Goal: Task Accomplishment & Management: Manage account settings

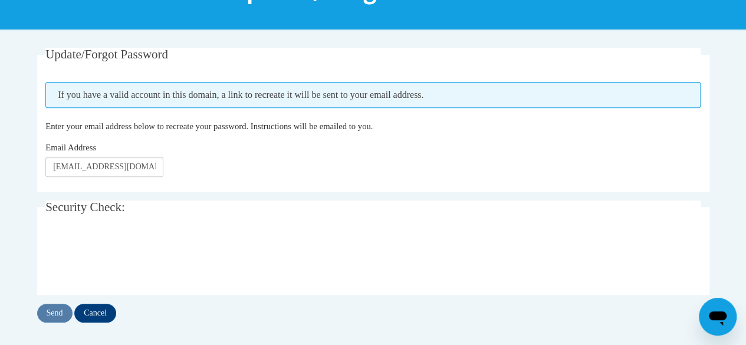
scroll to position [189, 0]
drag, startPoint x: 120, startPoint y: 301, endPoint x: 100, endPoint y: 316, distance: 24.9
click at [100, 316] on div "Update/Forgot Password Please enter your email address If you have a valid acco…" at bounding box center [373, 185] width 672 height 275
click at [100, 316] on input "Cancel" at bounding box center [95, 313] width 42 height 19
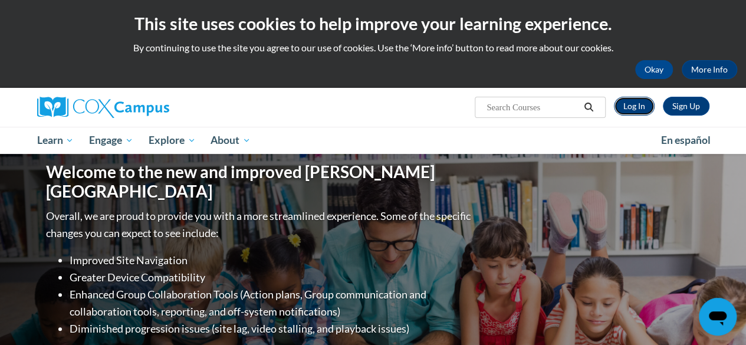
click at [642, 101] on link "Log In" at bounding box center [634, 106] width 41 height 19
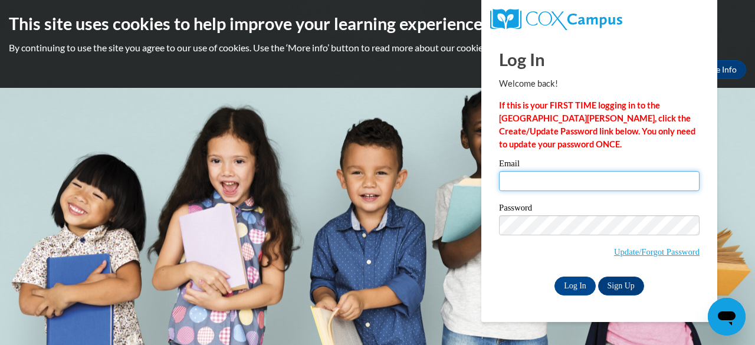
drag, startPoint x: 0, startPoint y: 0, endPoint x: 550, endPoint y: 179, distance: 577.9
click at [550, 179] on input "Email" at bounding box center [599, 181] width 200 height 20
type input "[EMAIL_ADDRESS][DOMAIN_NAME]"
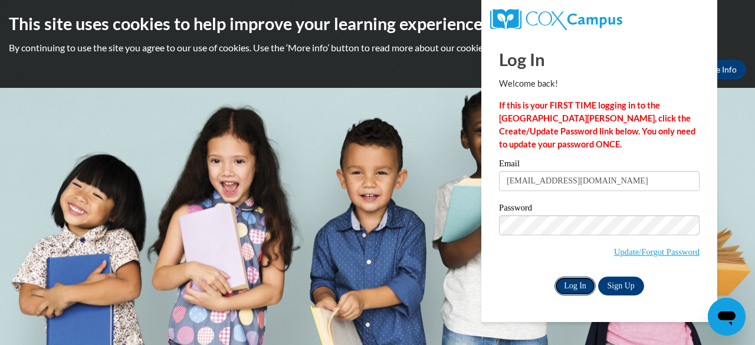
click at [578, 291] on input "Log In" at bounding box center [574, 286] width 41 height 19
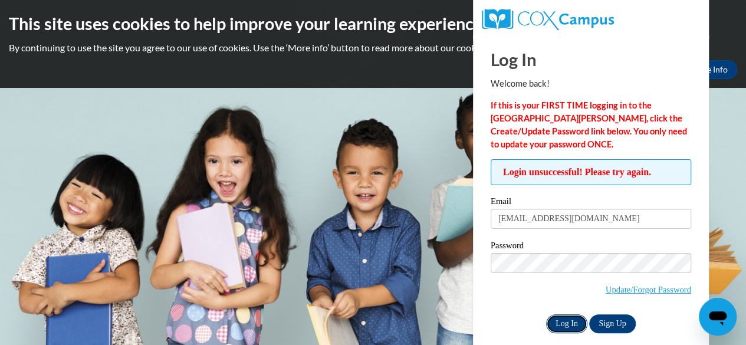
click at [572, 323] on input "Log In" at bounding box center [566, 323] width 41 height 19
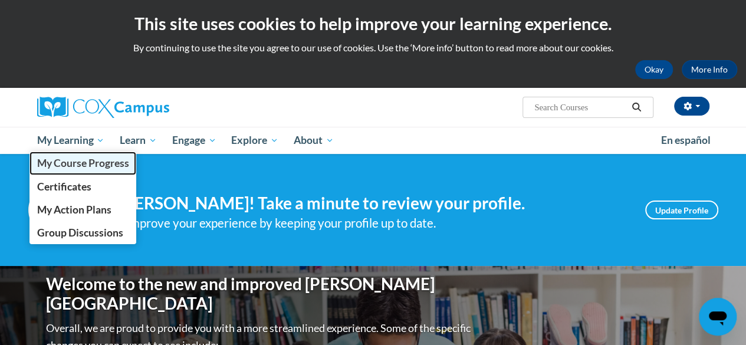
click at [87, 166] on span "My Course Progress" at bounding box center [83, 163] width 92 height 12
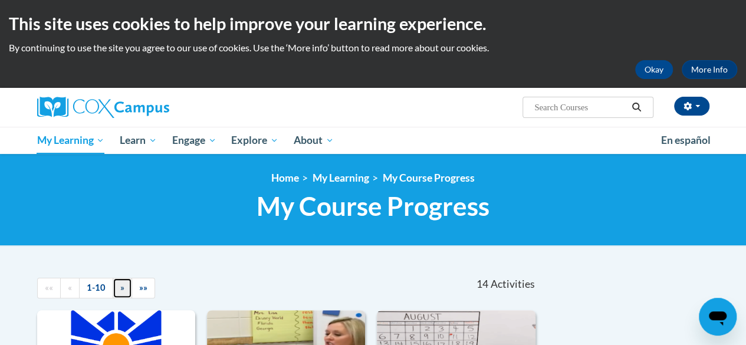
click at [120, 288] on span "»" at bounding box center [122, 287] width 4 height 10
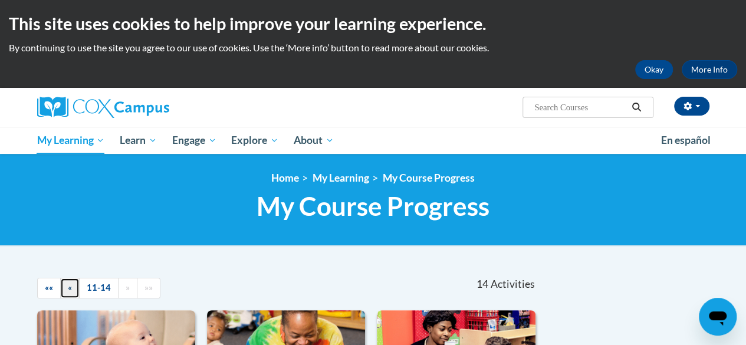
click at [72, 287] on link "«" at bounding box center [69, 288] width 19 height 21
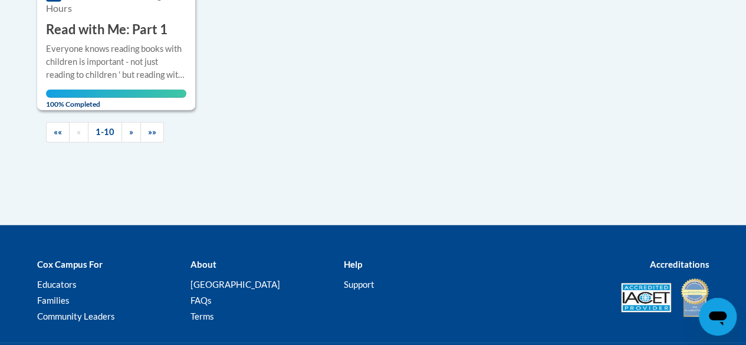
scroll to position [1501, 0]
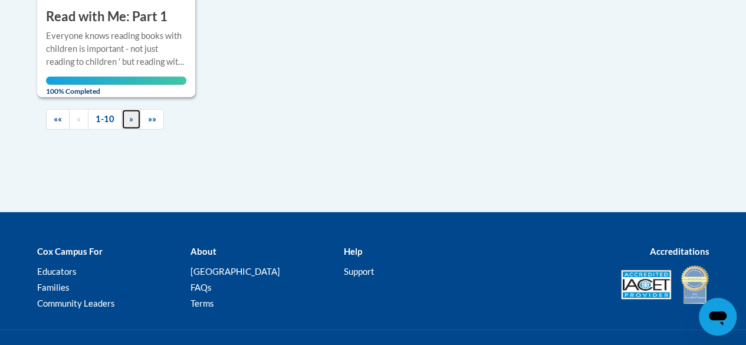
click at [129, 116] on span "»" at bounding box center [131, 119] width 4 height 10
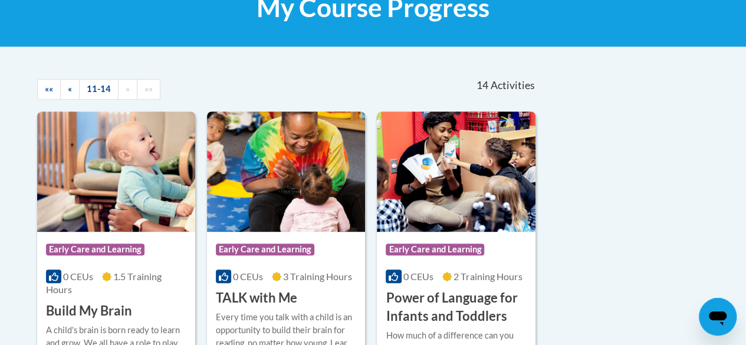
scroll to position [159, 0]
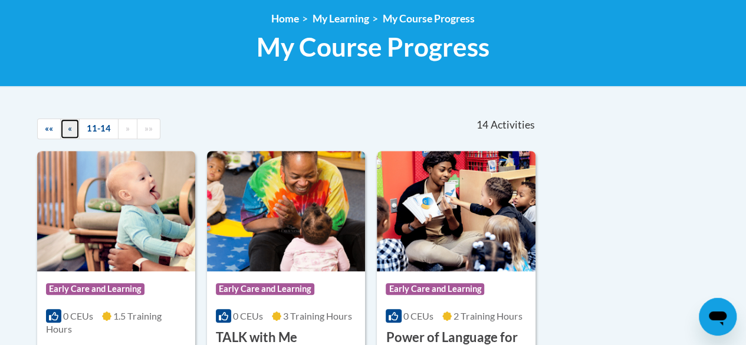
click at [64, 124] on link "«" at bounding box center [69, 129] width 19 height 21
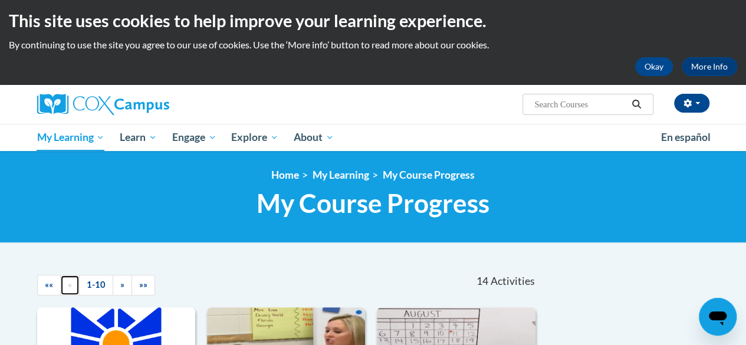
scroll to position [0, 0]
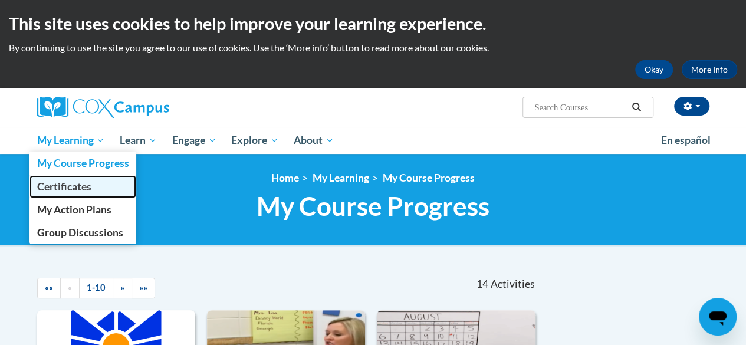
click at [83, 181] on span "Certificates" at bounding box center [64, 186] width 54 height 12
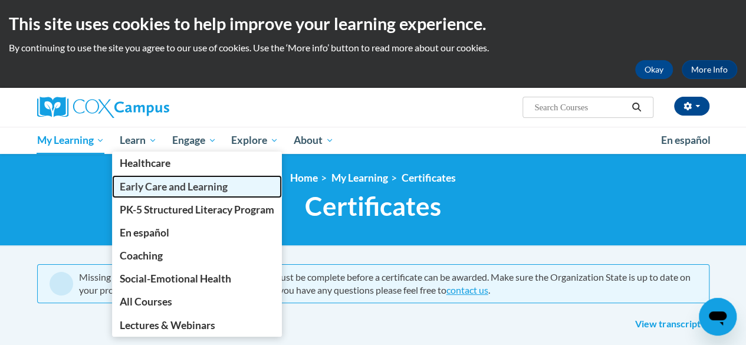
click at [158, 188] on span "Early Care and Learning" at bounding box center [174, 186] width 108 height 12
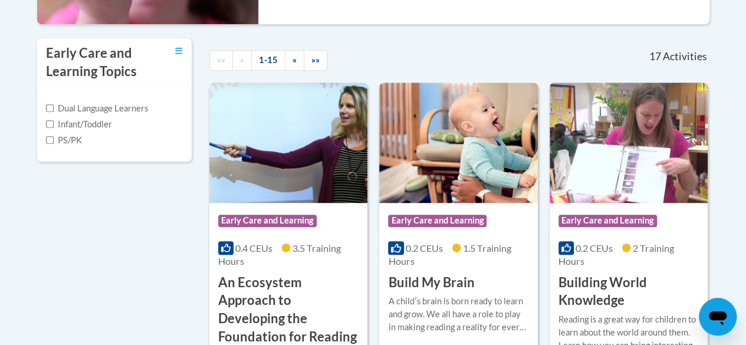
scroll to position [401, 0]
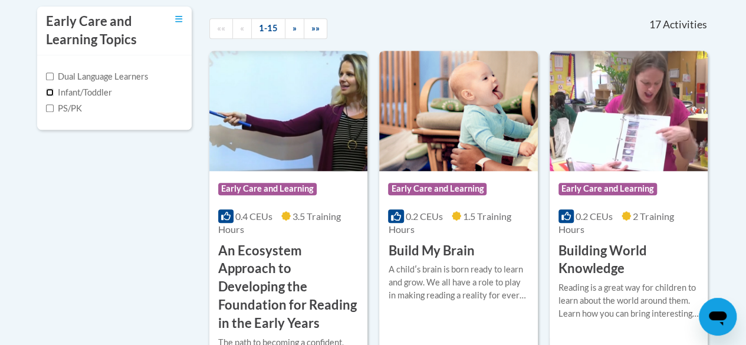
click at [46, 91] on input "Infant/Toddler" at bounding box center [50, 92] width 8 height 8
checkbox input "true"
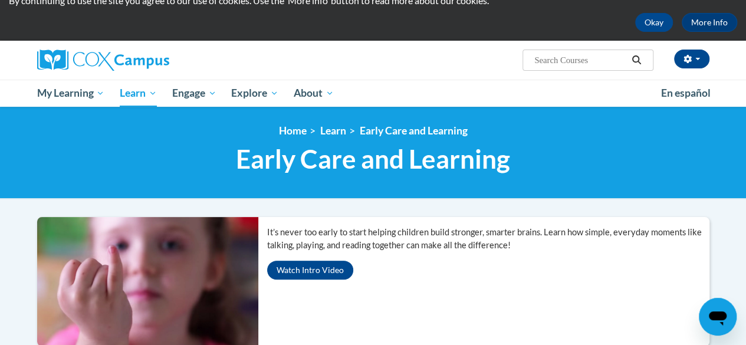
scroll to position [0, 0]
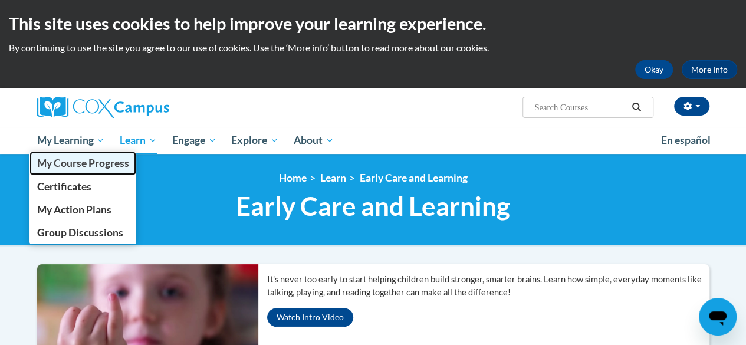
click at [108, 162] on span "My Course Progress" at bounding box center [83, 163] width 92 height 12
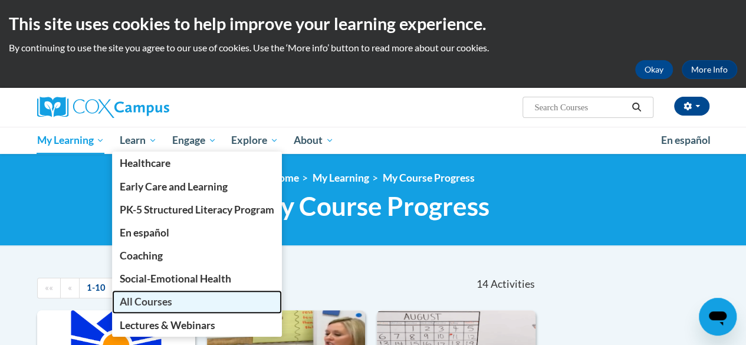
click at [163, 300] on span "All Courses" at bounding box center [146, 301] width 52 height 12
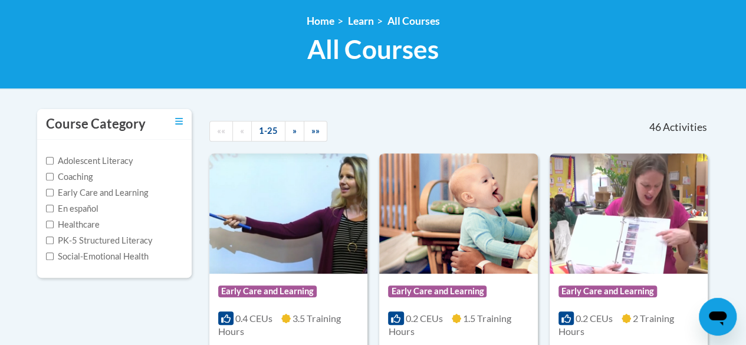
scroll to position [180, 0]
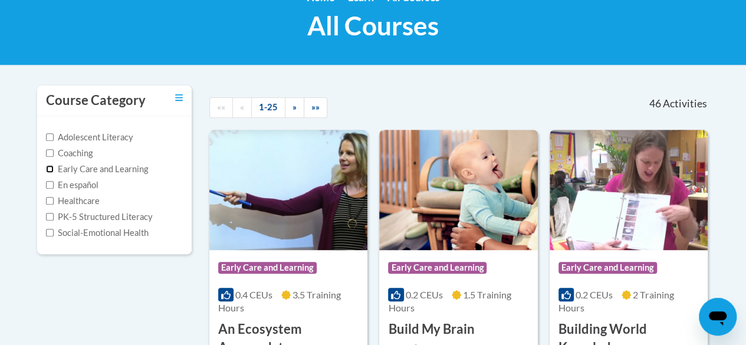
click at [48, 166] on input "Early Care and Learning" at bounding box center [50, 169] width 8 height 8
checkbox input "true"
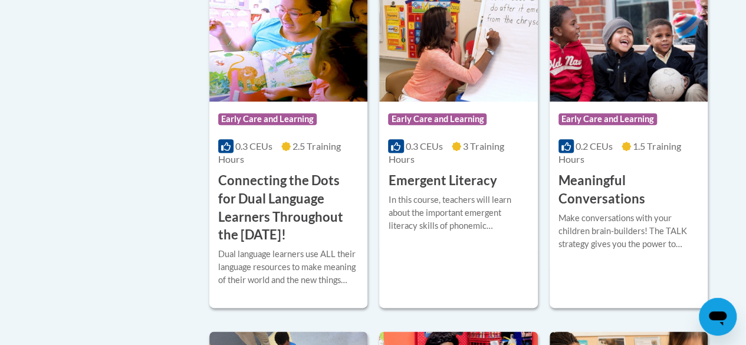
scroll to position [708, 0]
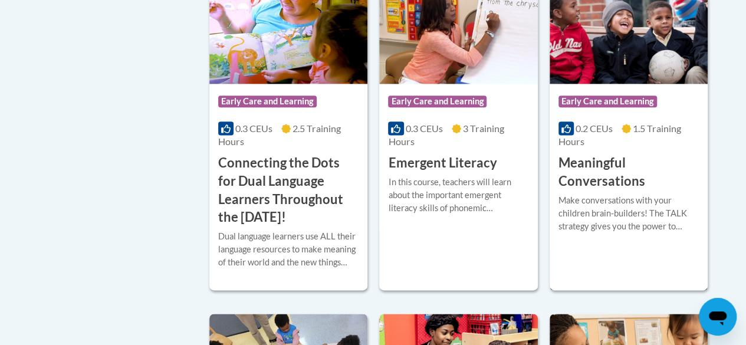
click at [609, 101] on span "Early Care and Learning" at bounding box center [607, 102] width 98 height 12
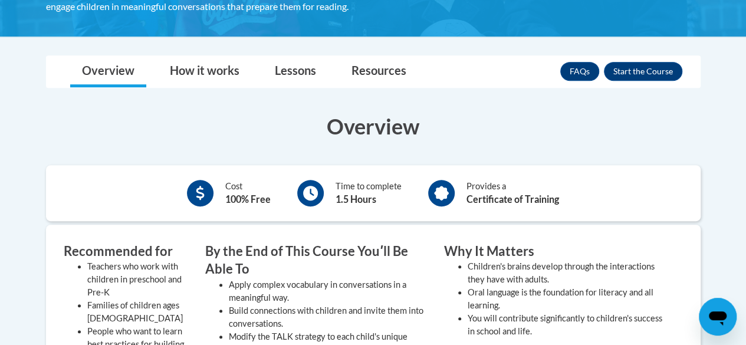
scroll to position [236, 0]
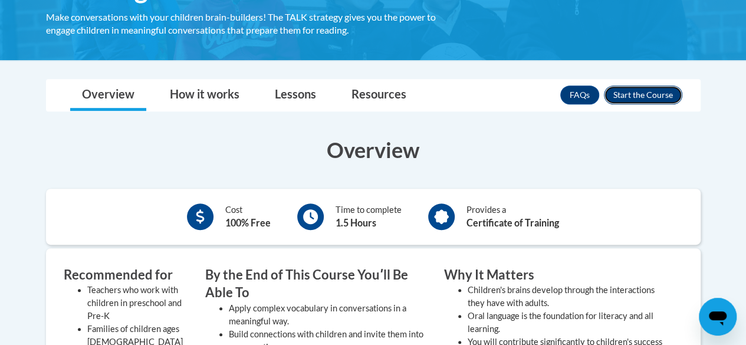
click at [671, 95] on button "Enroll" at bounding box center [643, 95] width 78 height 19
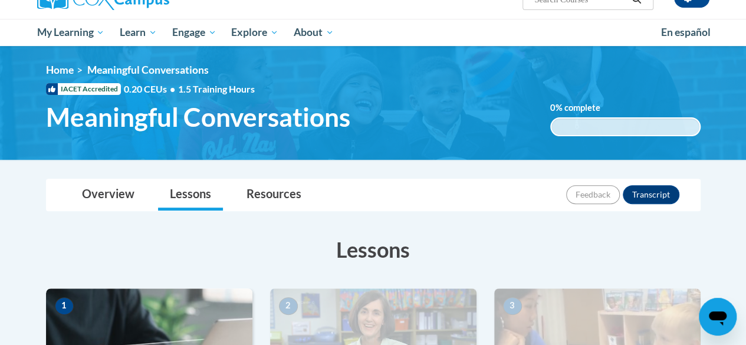
scroll to position [100, 0]
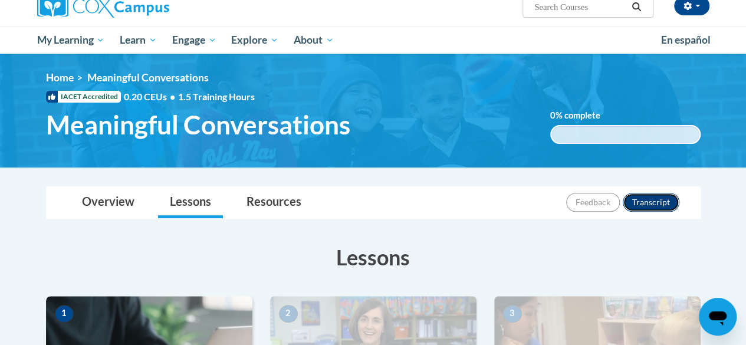
click at [656, 200] on button "Transcript" at bounding box center [651, 202] width 57 height 19
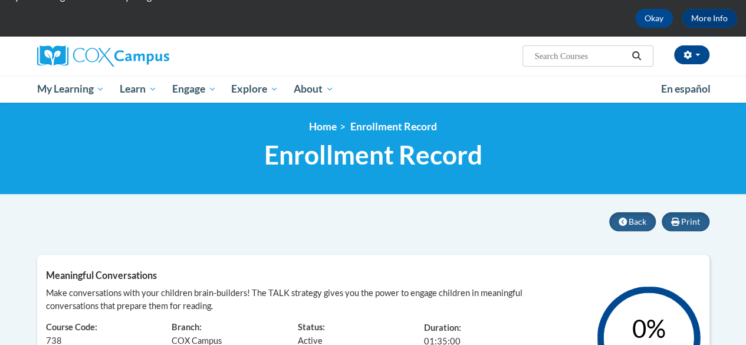
scroll to position [28, 0]
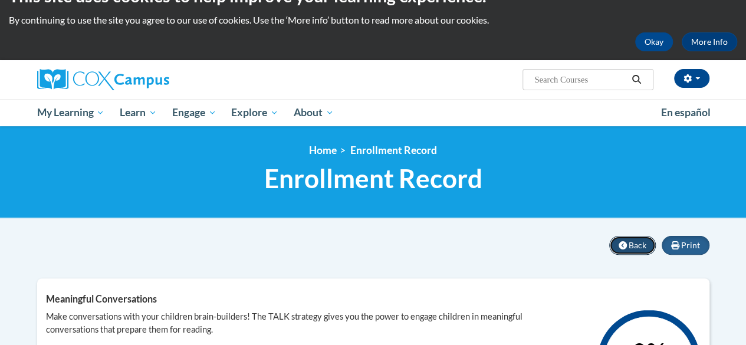
click at [644, 245] on span "Back" at bounding box center [638, 245] width 18 height 10
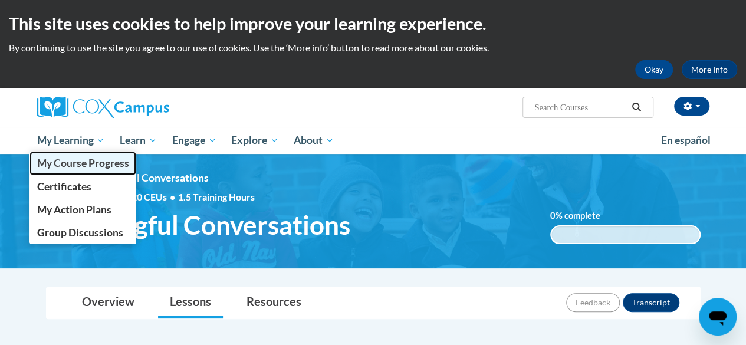
click at [103, 166] on span "My Course Progress" at bounding box center [83, 163] width 92 height 12
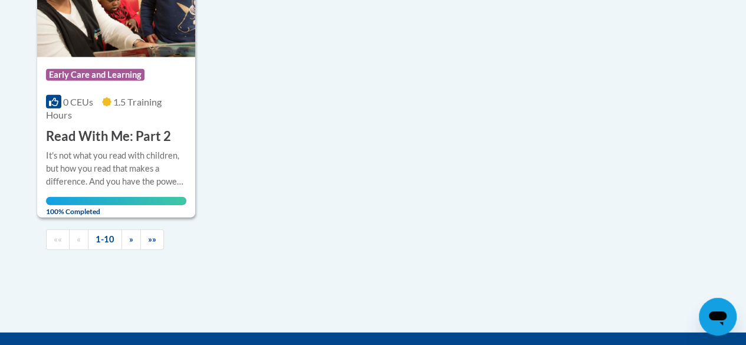
scroll to position [1454, 0]
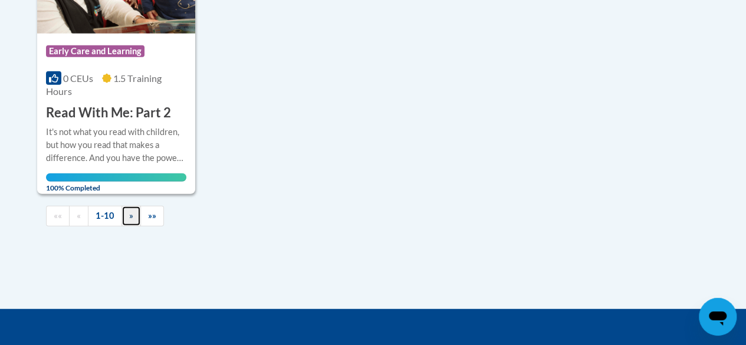
click at [129, 215] on span "»" at bounding box center [131, 216] width 4 height 10
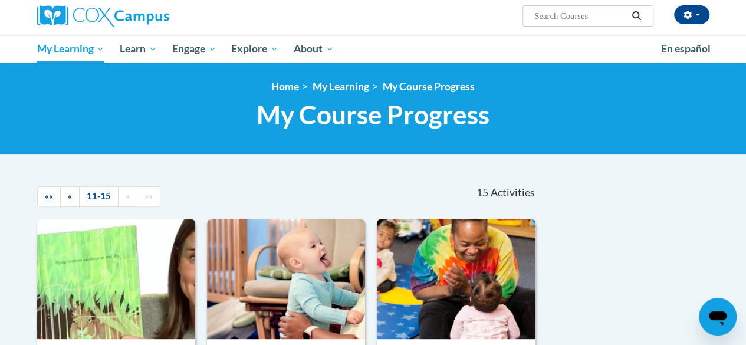
scroll to position [67, 0]
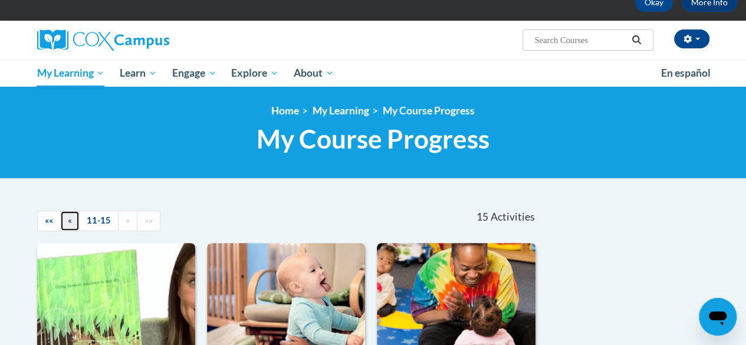
click at [69, 217] on span "«" at bounding box center [70, 220] width 4 height 10
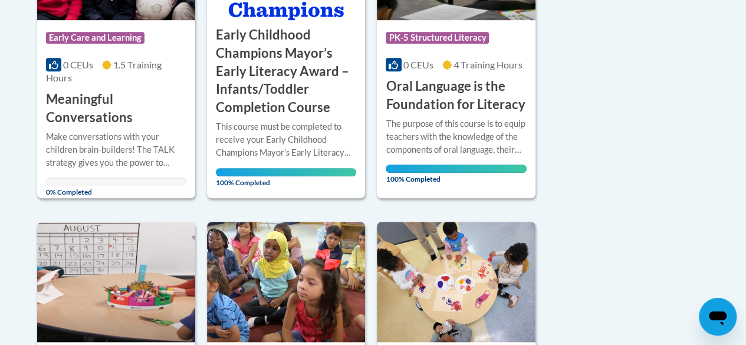
scroll to position [421, 0]
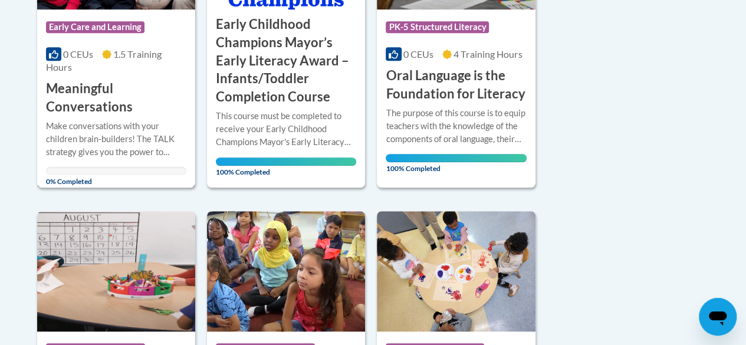
click at [124, 124] on div "Make conversations with your children brain-builders! The TALK strategy gives y…" at bounding box center [116, 139] width 140 height 39
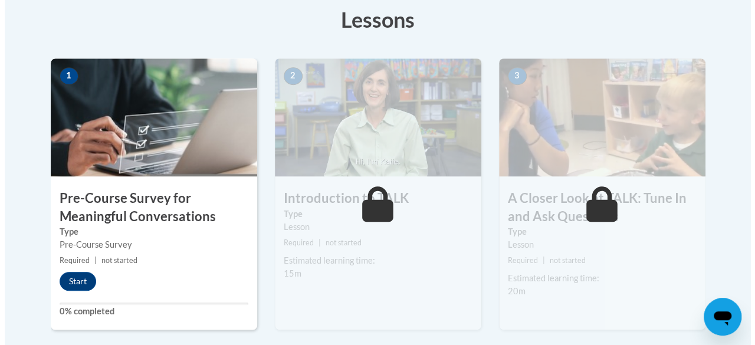
scroll to position [385, 0]
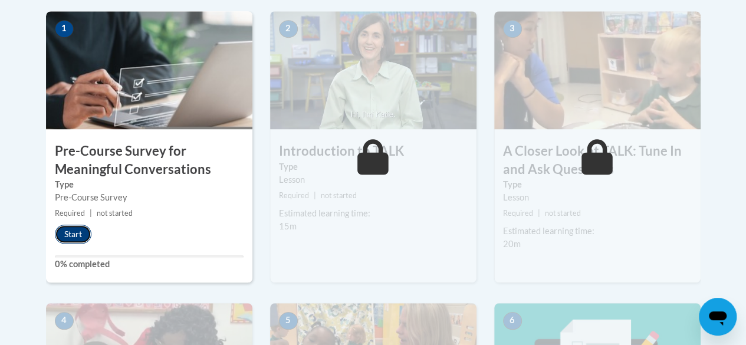
click at [83, 228] on button "Start" at bounding box center [73, 234] width 37 height 19
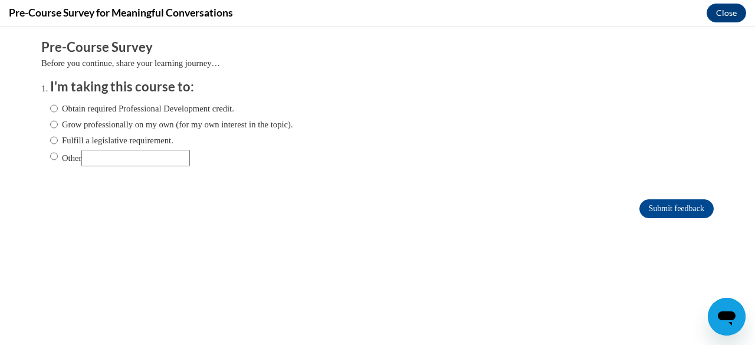
scroll to position [0, 0]
click at [50, 106] on input "Obtain required Professional Development credit." at bounding box center [54, 108] width 8 height 13
radio input "true"
click at [689, 206] on input "Submit feedback" at bounding box center [676, 208] width 74 height 19
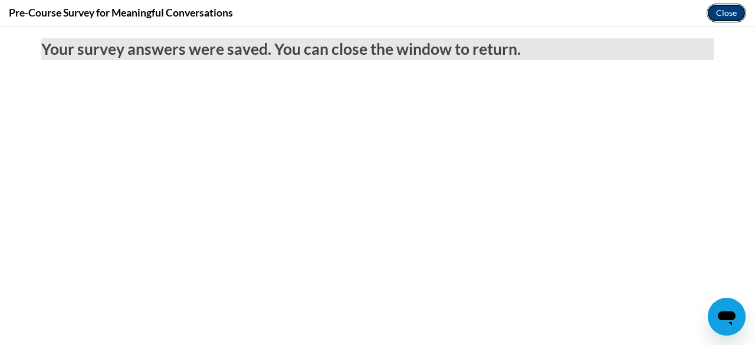
click at [724, 11] on button "Close" at bounding box center [726, 13] width 40 height 19
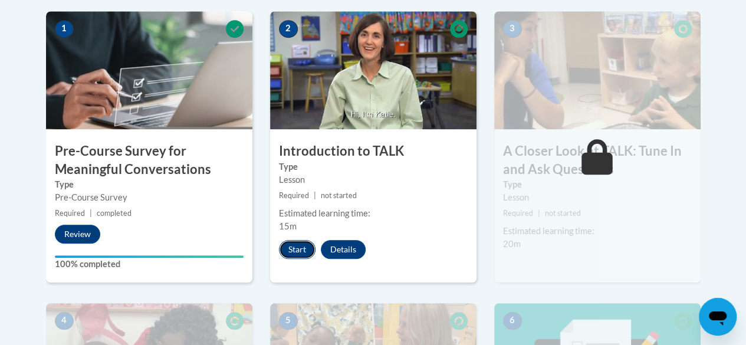
click at [298, 248] on button "Start" at bounding box center [297, 249] width 37 height 19
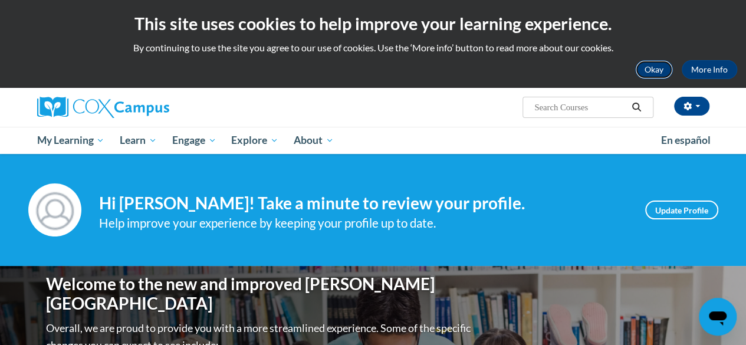
click at [652, 73] on button "Okay" at bounding box center [654, 69] width 38 height 19
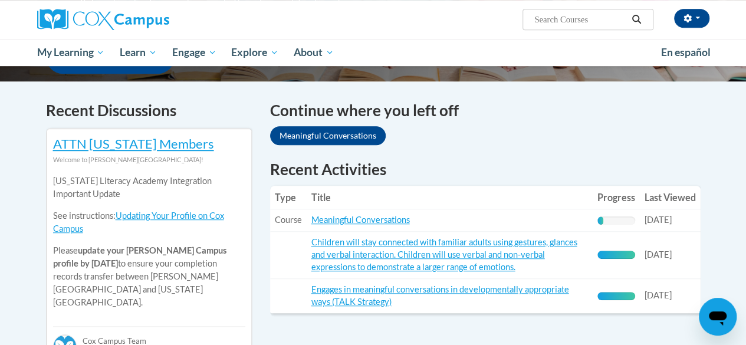
scroll to position [322, 0]
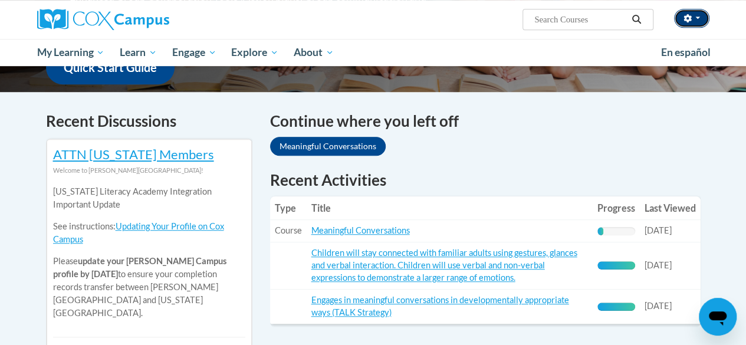
click at [701, 16] on button "button" at bounding box center [691, 18] width 35 height 19
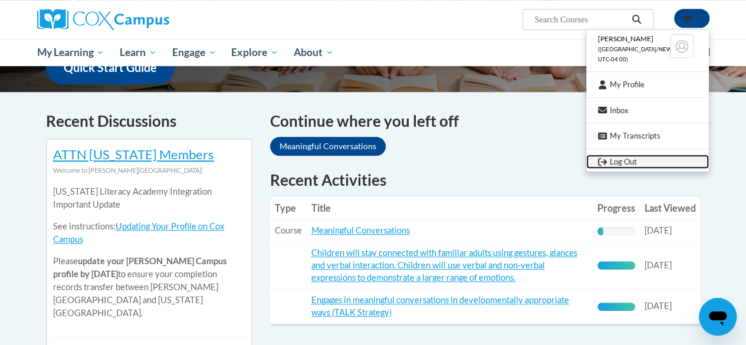
click at [628, 165] on link "Log Out" at bounding box center [647, 162] width 123 height 15
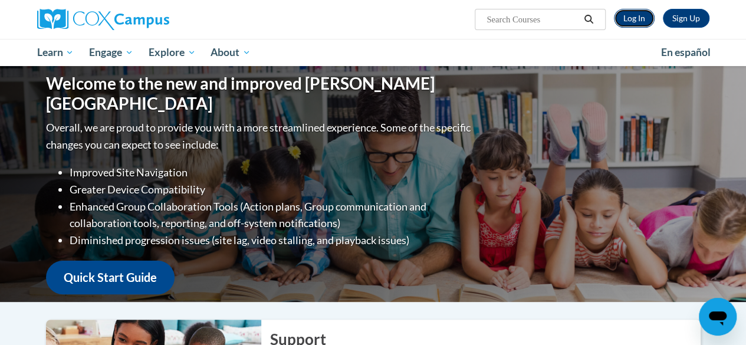
click at [637, 23] on link "Log In" at bounding box center [634, 18] width 41 height 19
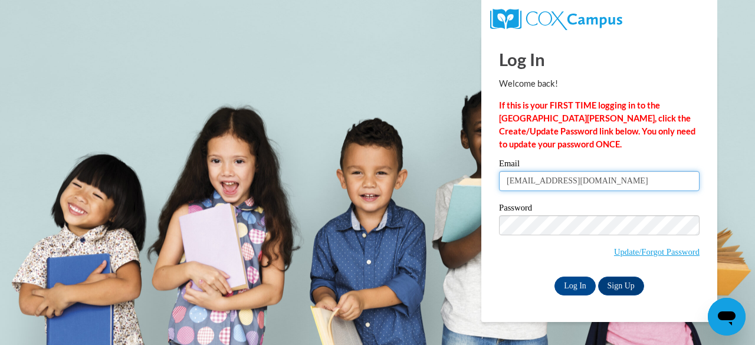
click at [625, 179] on input "joannahouston1121@gmail.com" at bounding box center [599, 181] width 200 height 20
type input "joannah@ymcaatlanta.org"
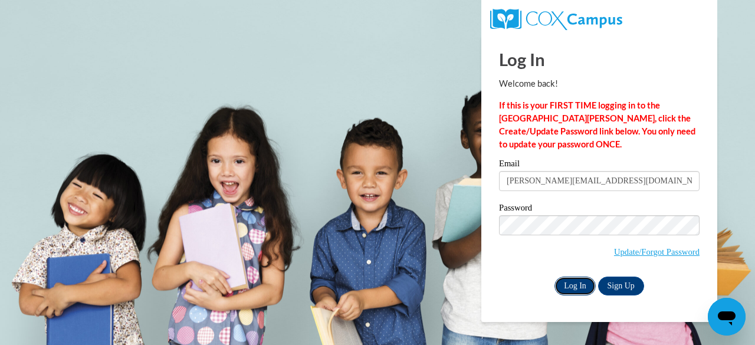
click at [583, 281] on input "Log In" at bounding box center [574, 286] width 41 height 19
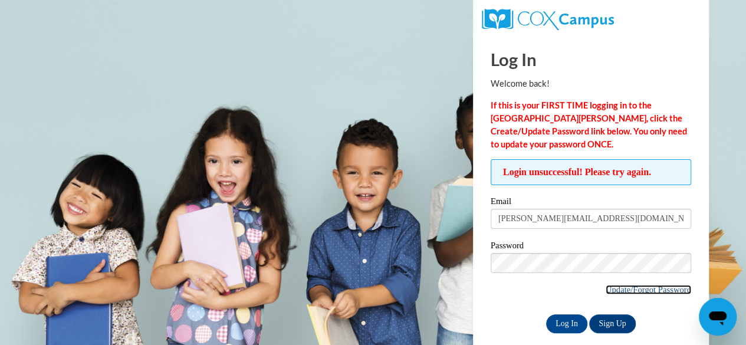
click at [612, 287] on link "Update/Forgot Password" at bounding box center [649, 289] width 86 height 9
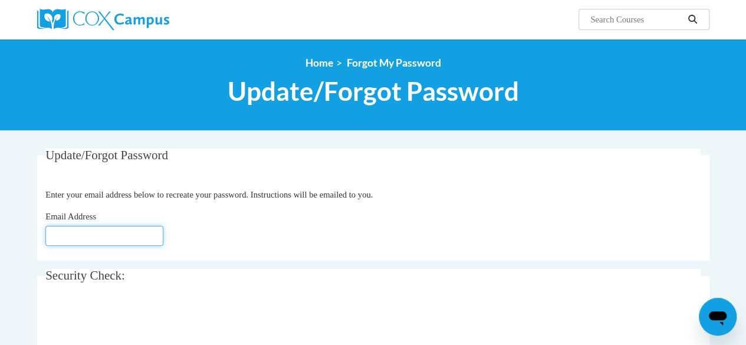
click at [117, 234] on input "Email Address" at bounding box center [104, 236] width 118 height 20
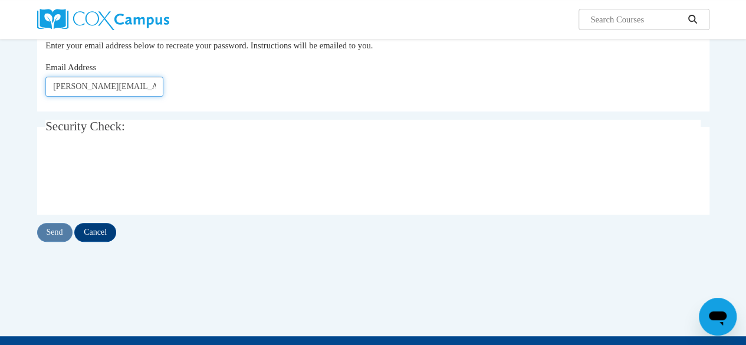
scroll to position [165, 0]
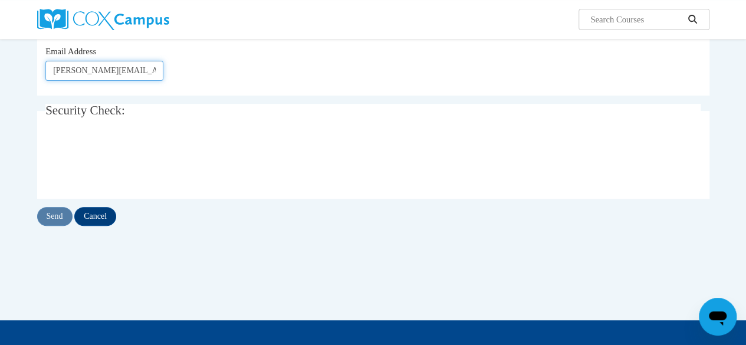
type input "[PERSON_NAME][EMAIL_ADDRESS][DOMAIN_NAME]"
click at [61, 216] on input "Send" at bounding box center [54, 216] width 35 height 19
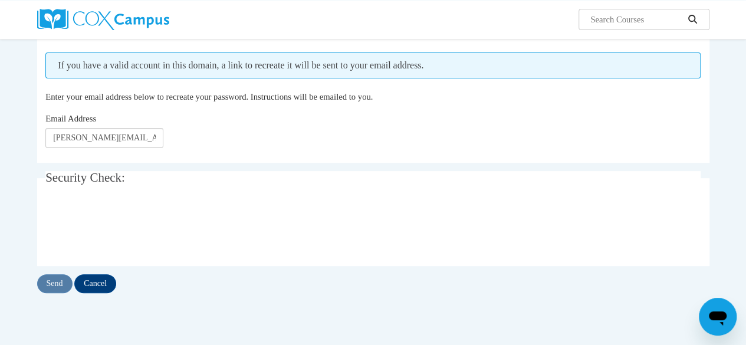
scroll to position [142, 0]
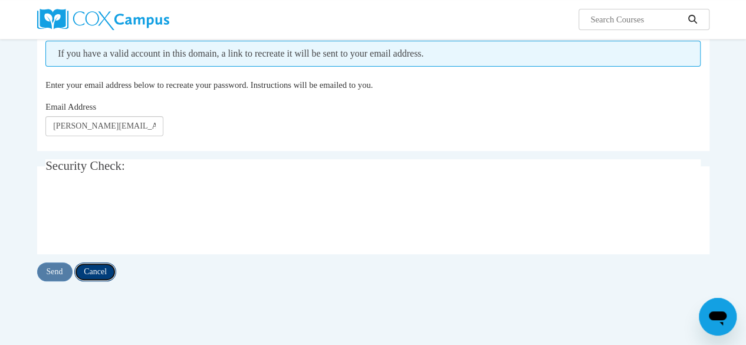
click at [112, 268] on input "Cancel" at bounding box center [95, 271] width 42 height 19
